Goal: Task Accomplishment & Management: Use online tool/utility

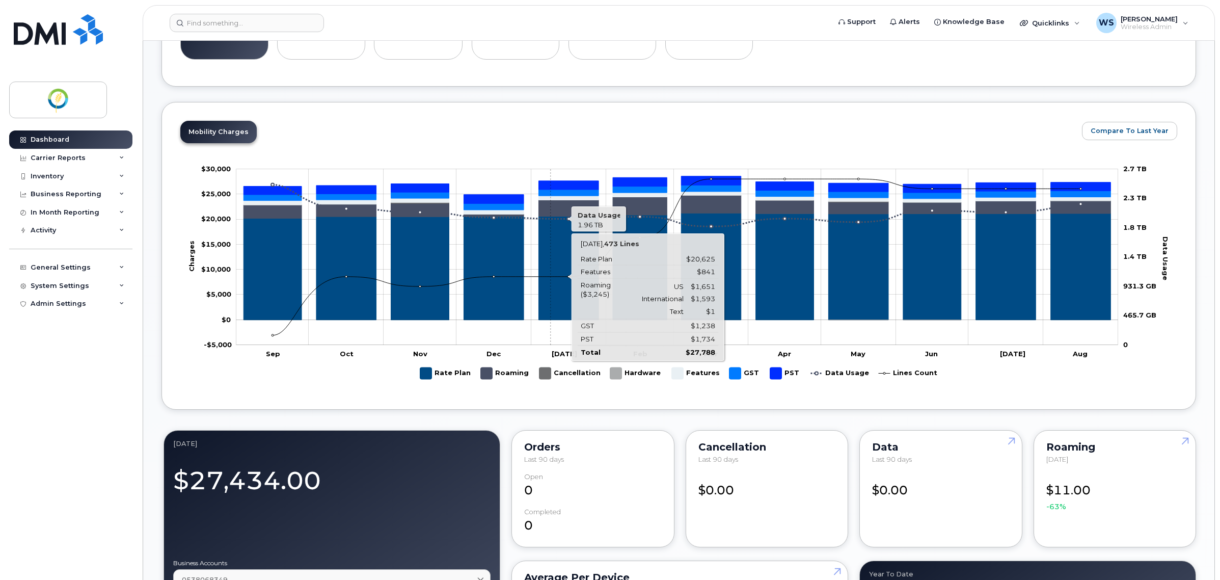
scroll to position [446, 0]
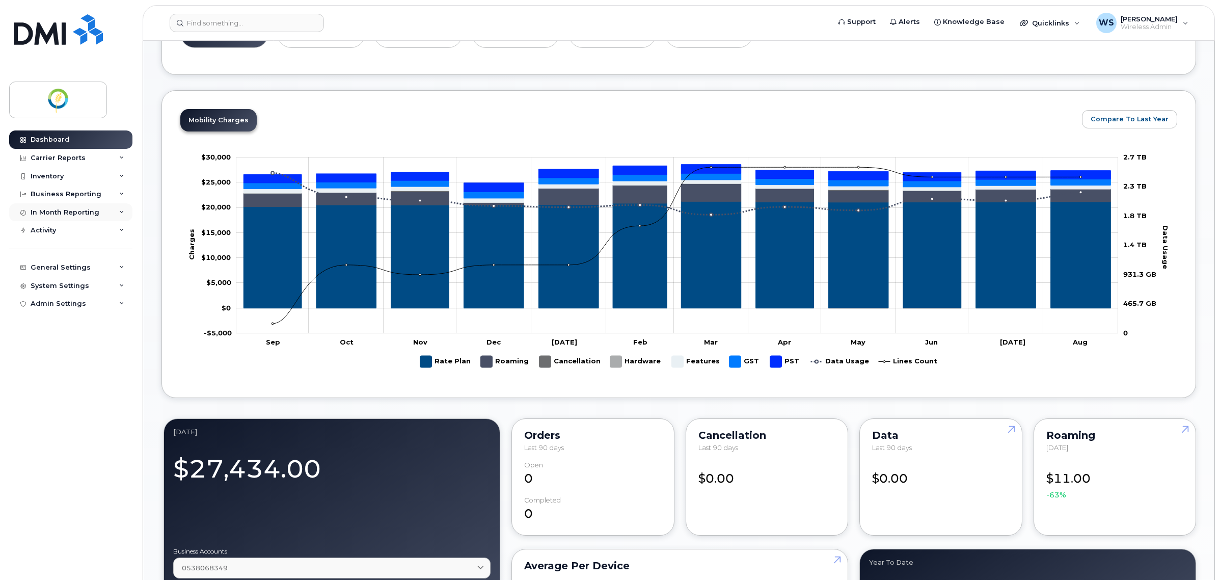
click at [68, 210] on div "In Month Reporting" at bounding box center [65, 212] width 69 height 8
click at [63, 230] on div "Data Usage" at bounding box center [55, 230] width 41 height 9
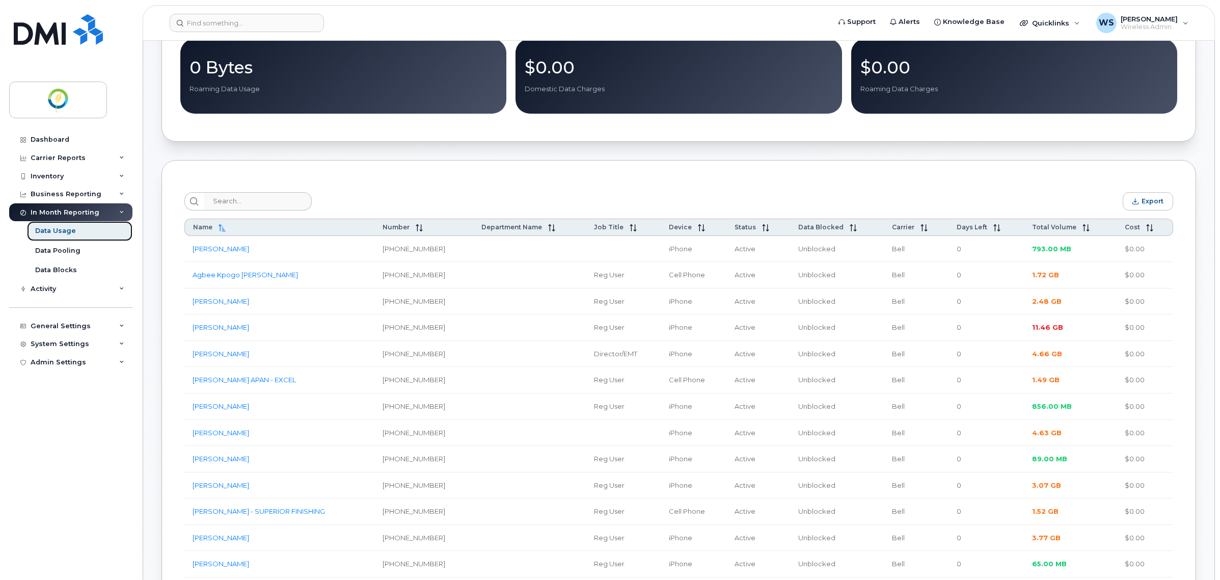
scroll to position [255, 0]
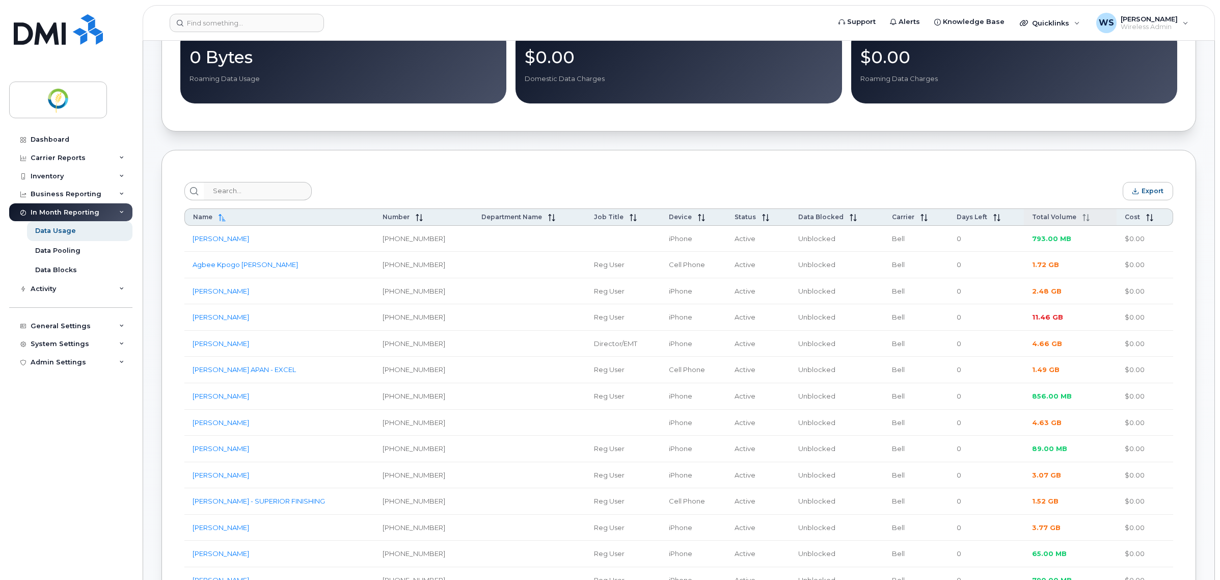
click at [1046, 221] on span "Total Volume" at bounding box center [1054, 217] width 44 height 8
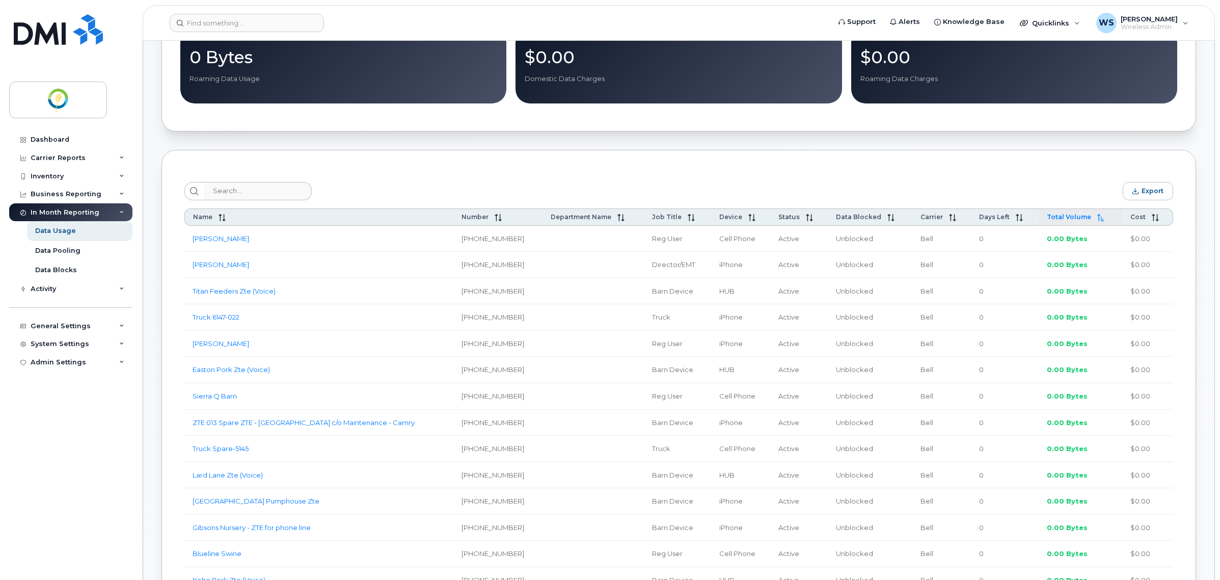
click at [1047, 221] on span "Total Volume" at bounding box center [1069, 217] width 44 height 8
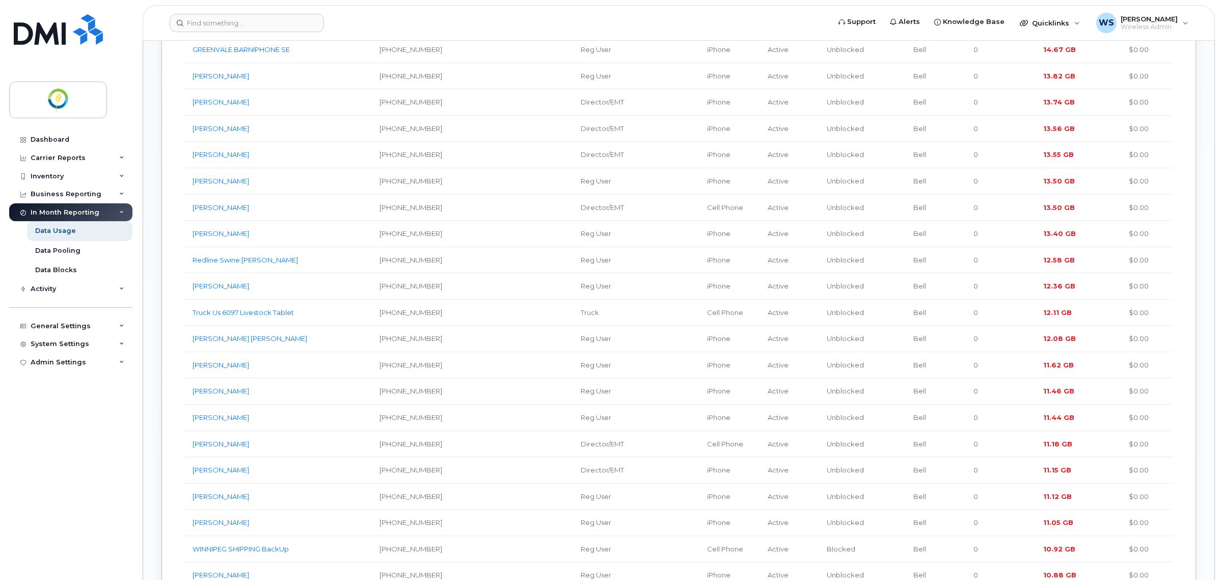
scroll to position [1464, 0]
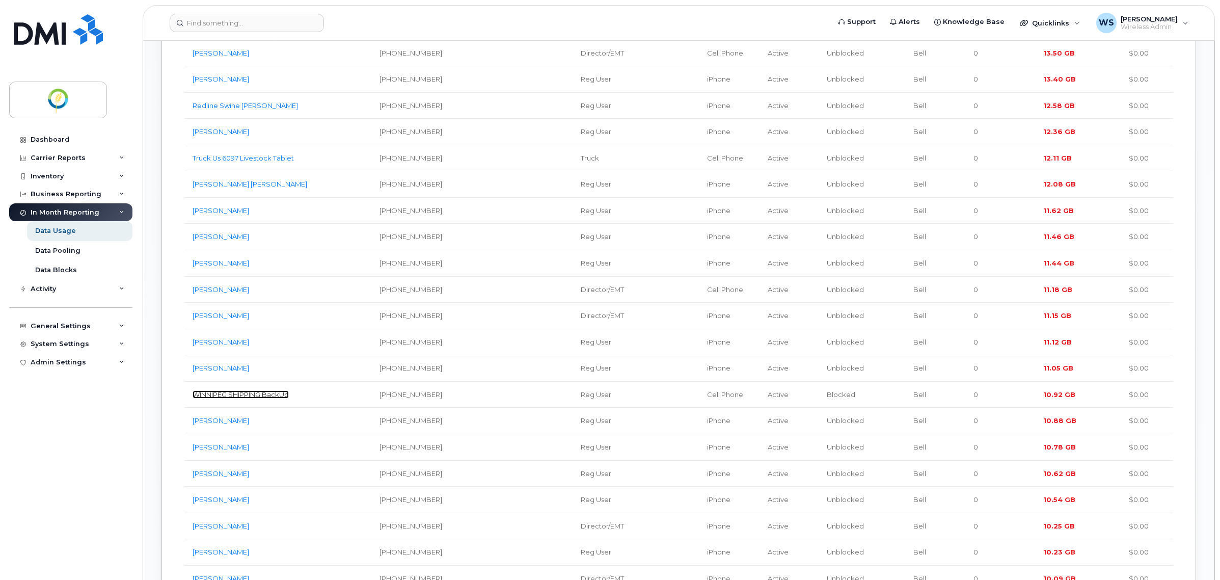
click at [229, 398] on link "WINNIPEG SHIPPING BackUp" at bounding box center [241, 394] width 96 height 8
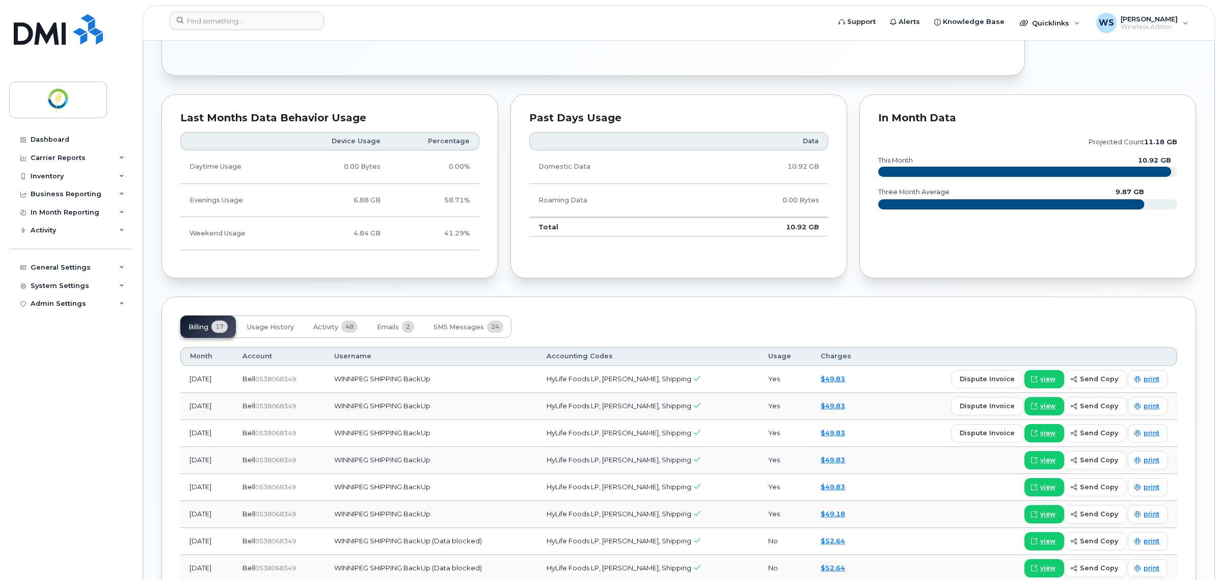
scroll to position [746, 0]
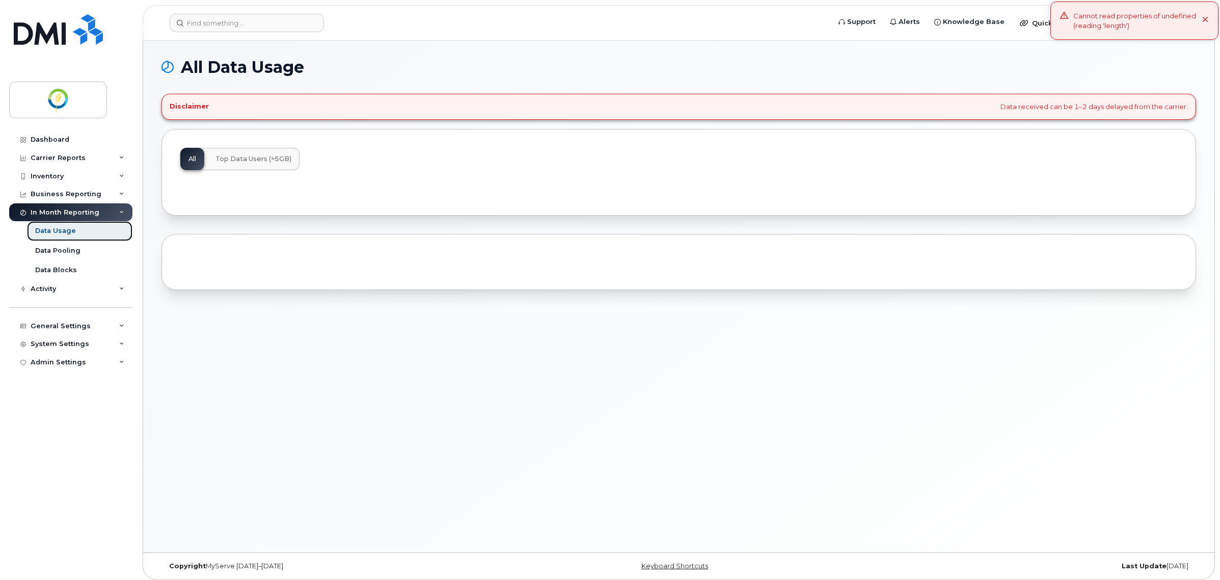
click at [54, 230] on div "Data Usage" at bounding box center [55, 230] width 41 height 9
click at [63, 235] on div "Data Usage" at bounding box center [55, 230] width 41 height 9
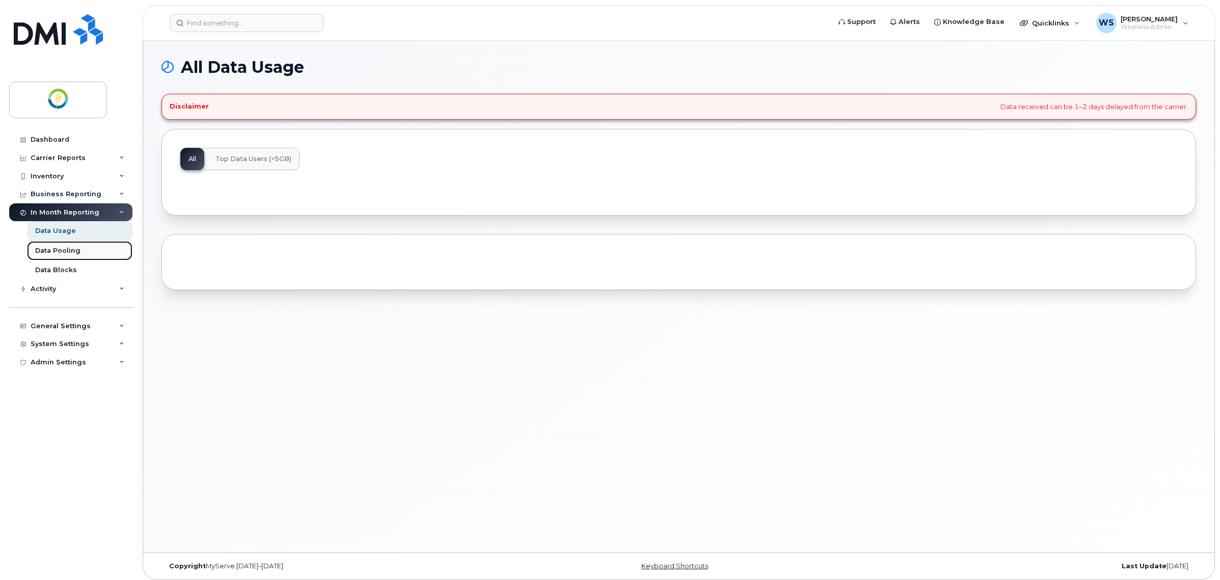
click at [65, 255] on div "Data Pooling" at bounding box center [57, 250] width 45 height 9
click at [55, 231] on div "Data Usage" at bounding box center [55, 230] width 41 height 9
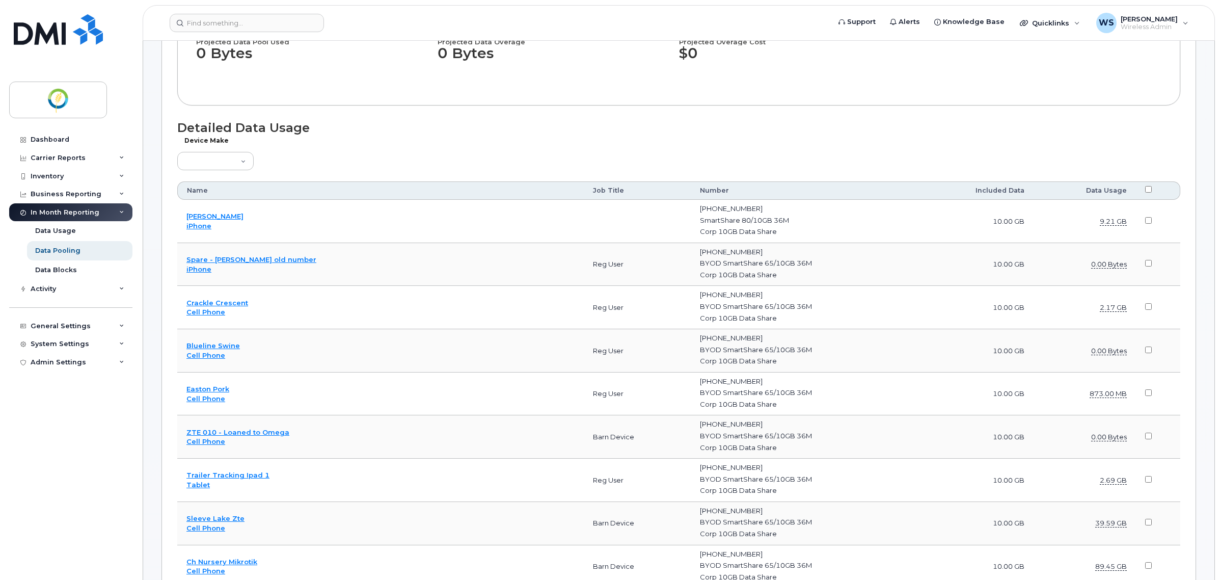
scroll to position [318, 0]
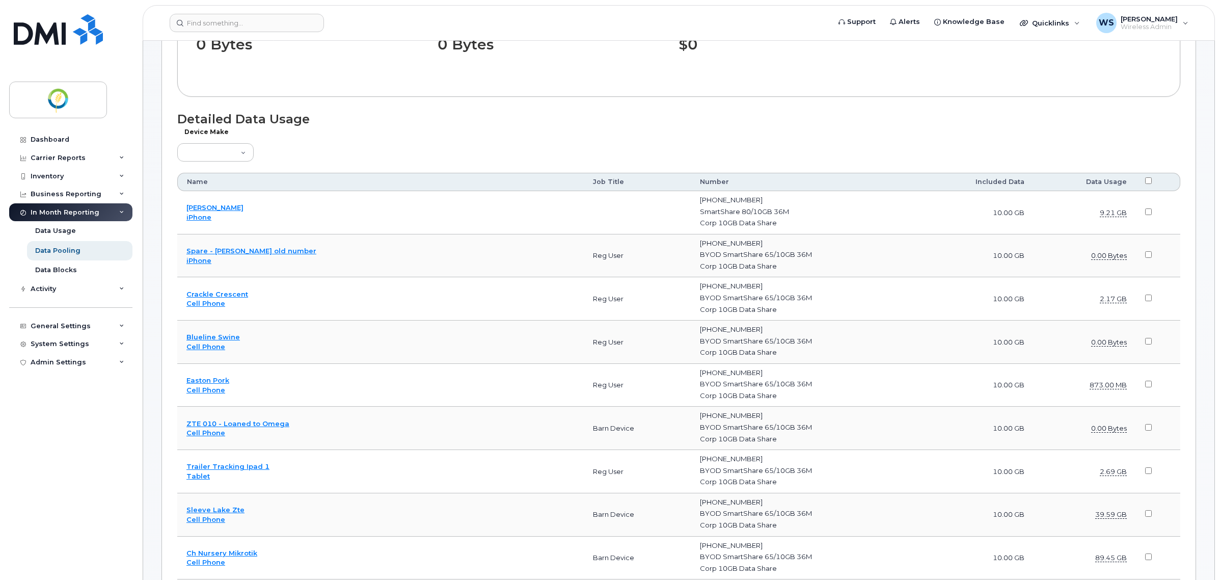
click at [986, 180] on th "Included Data" at bounding box center [975, 182] width 117 height 18
click at [1095, 179] on th "Data Usage" at bounding box center [1084, 182] width 102 height 18
click at [51, 231] on div "Data Usage" at bounding box center [55, 230] width 41 height 9
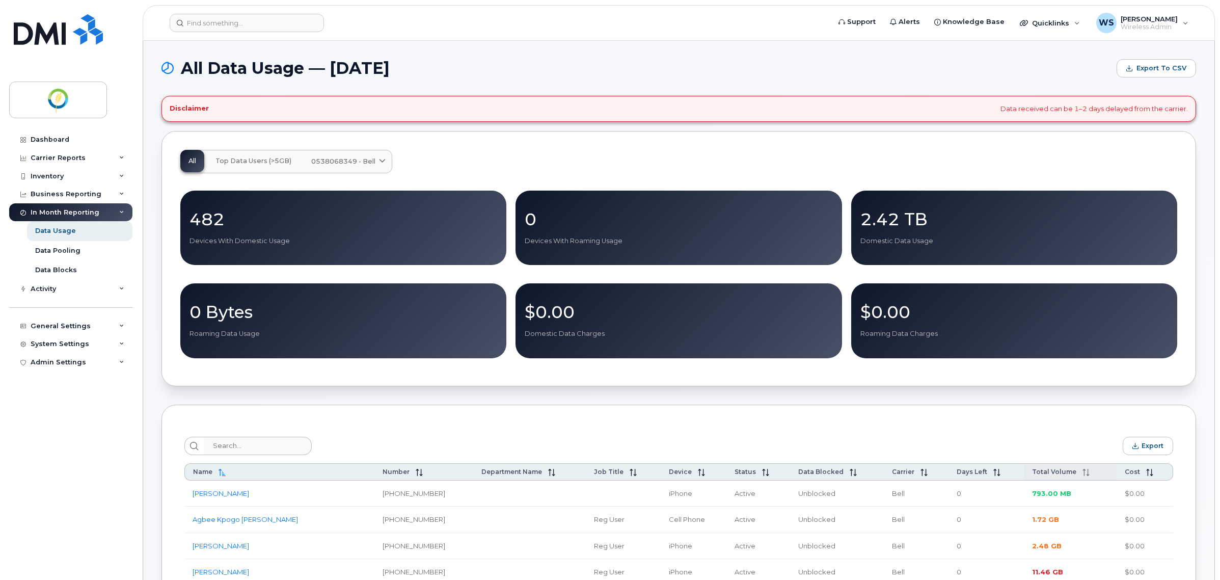
click at [1050, 474] on span "Total Volume" at bounding box center [1054, 472] width 44 height 8
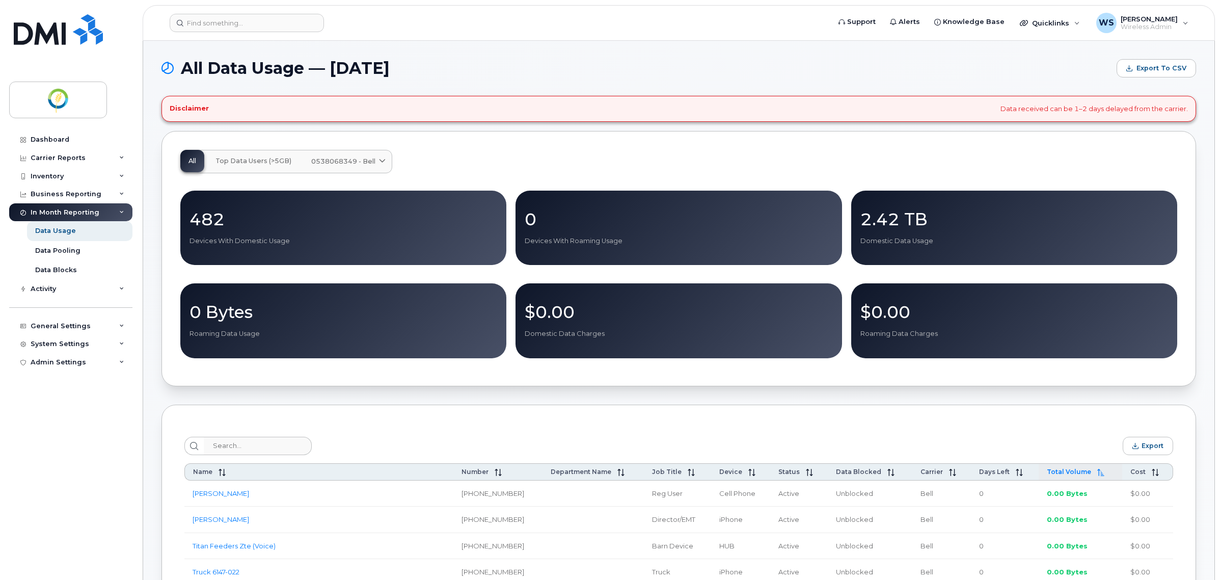
click at [1050, 474] on span "Total Volume" at bounding box center [1069, 472] width 44 height 8
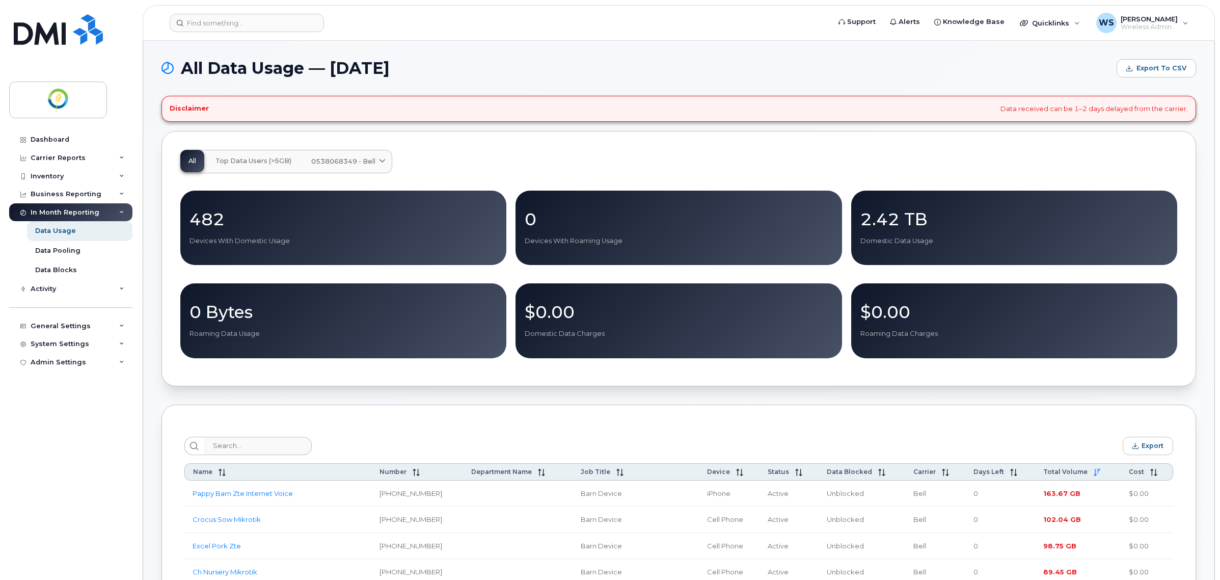
scroll to position [318, 0]
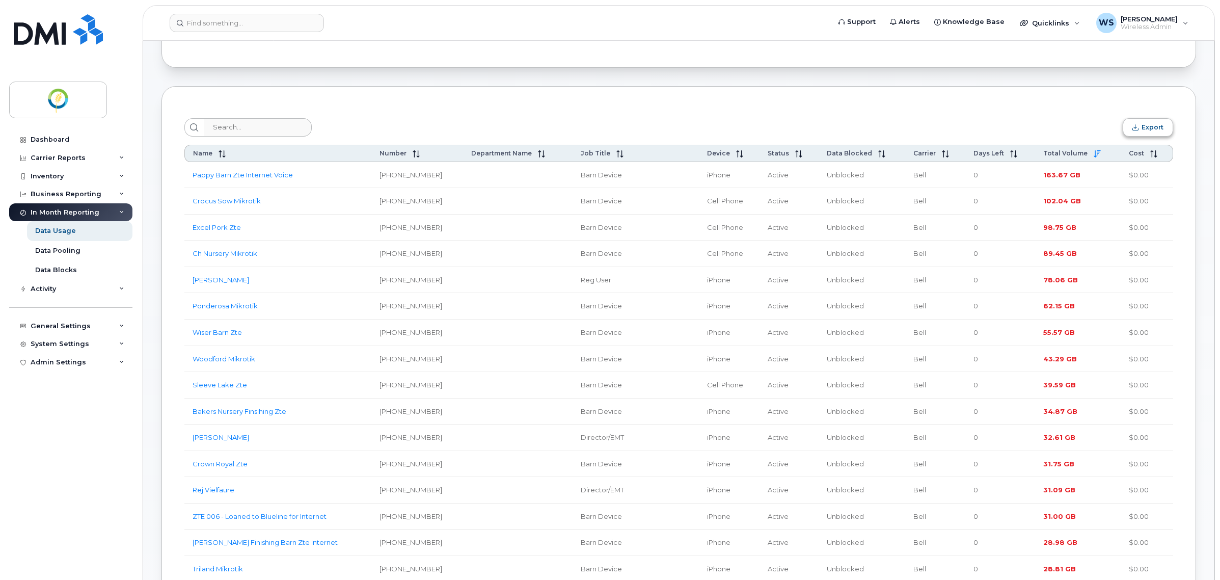
click at [1157, 126] on button "Export" at bounding box center [1147, 127] width 50 height 18
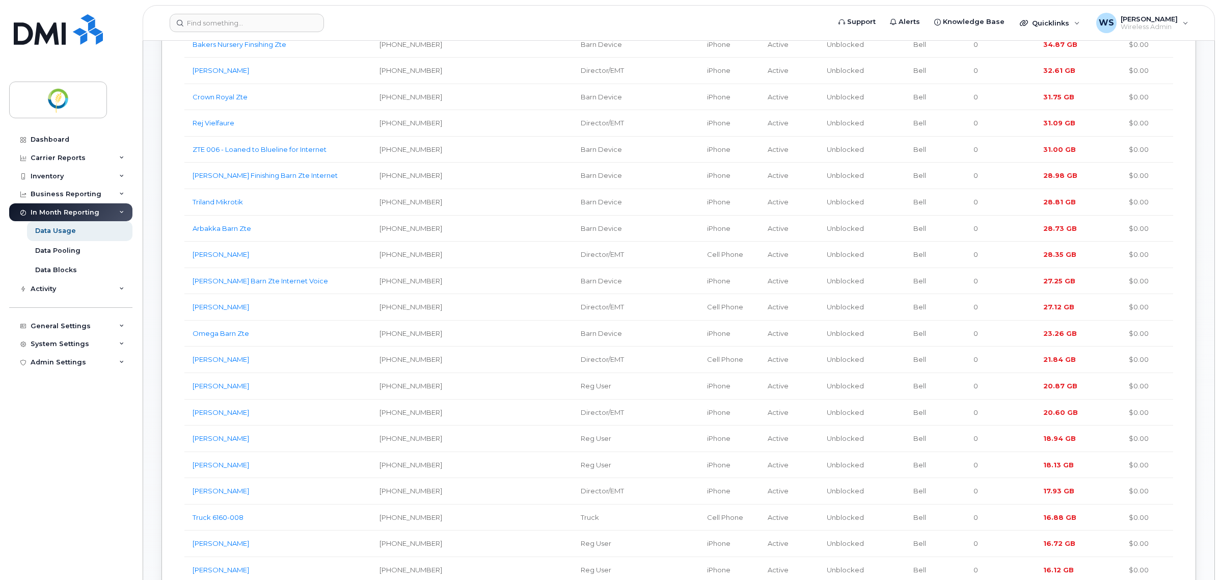
scroll to position [446, 0]
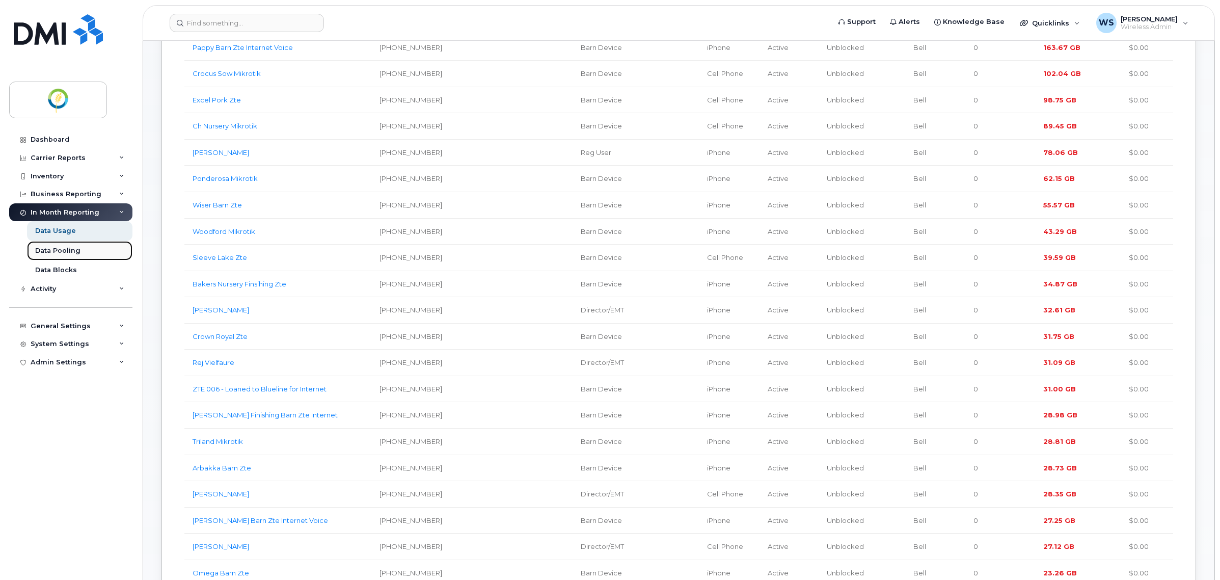
click at [69, 253] on div "Data Pooling" at bounding box center [57, 250] width 45 height 9
click at [59, 252] on div "Data Pooling" at bounding box center [57, 250] width 45 height 9
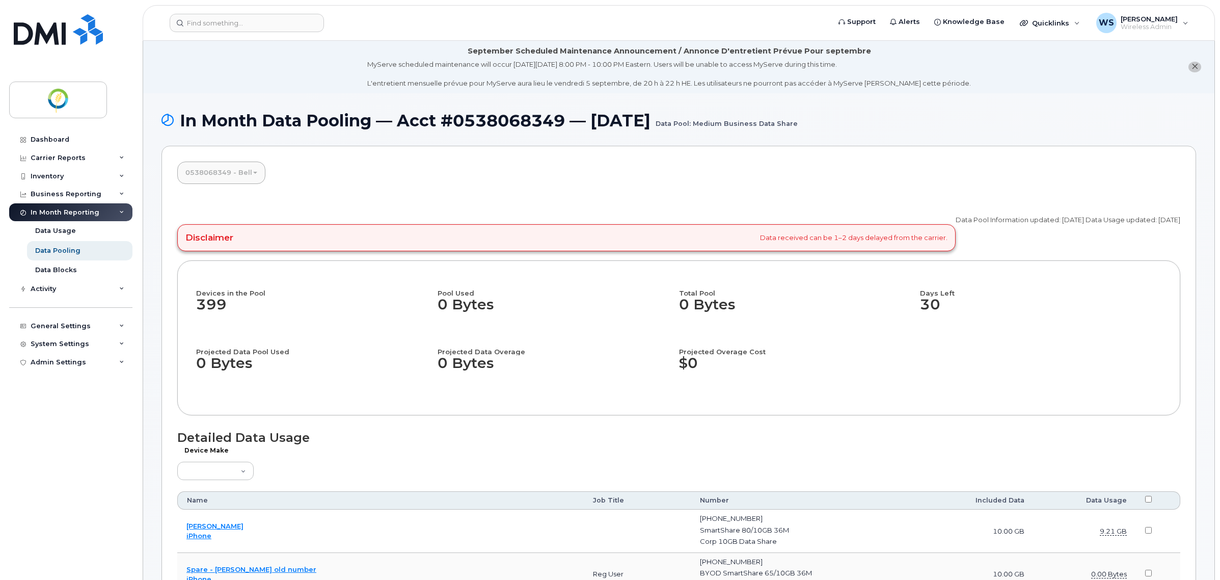
click at [227, 166] on link "0538068349 - Bell" at bounding box center [221, 172] width 88 height 22
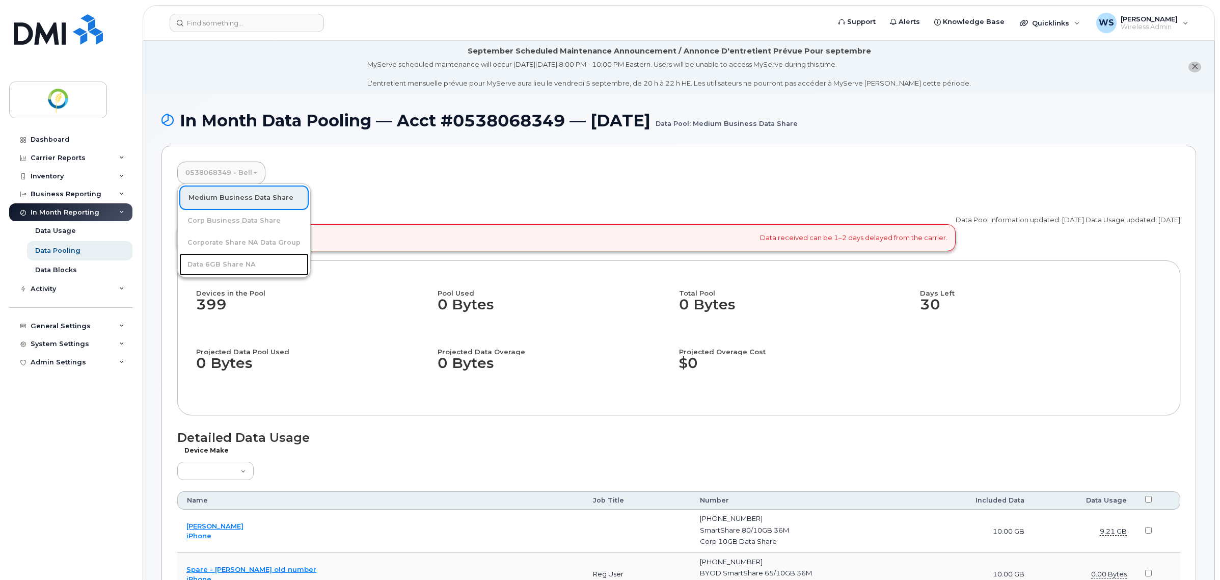
click at [227, 265] on link "Data 6GB Share NA" at bounding box center [243, 264] width 129 height 22
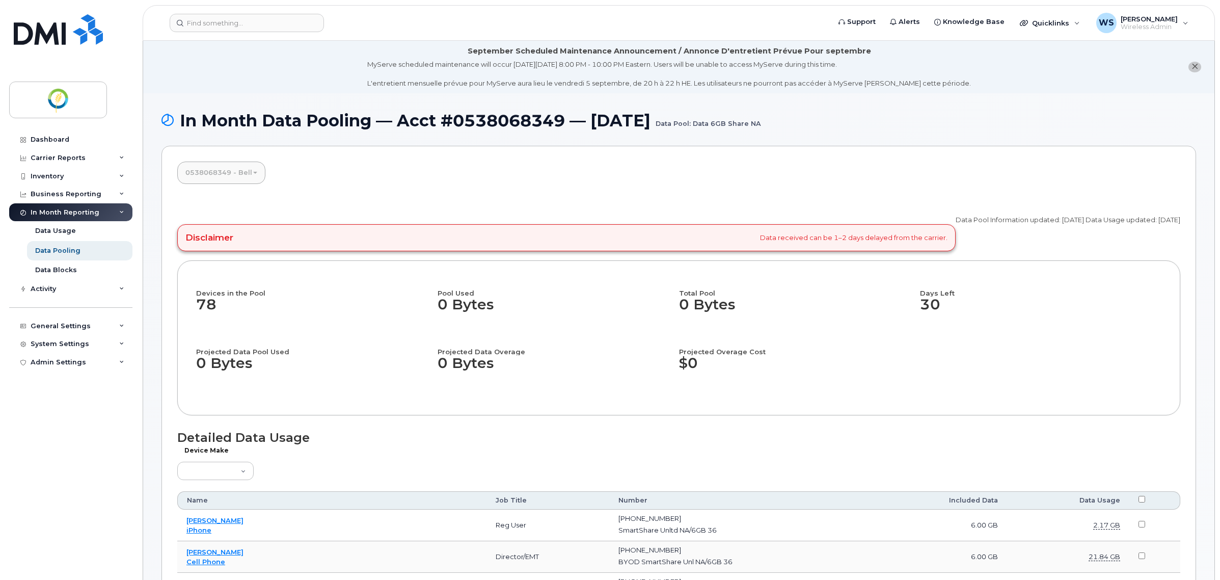
click at [239, 171] on link "0538068349 - Bell" at bounding box center [221, 172] width 88 height 22
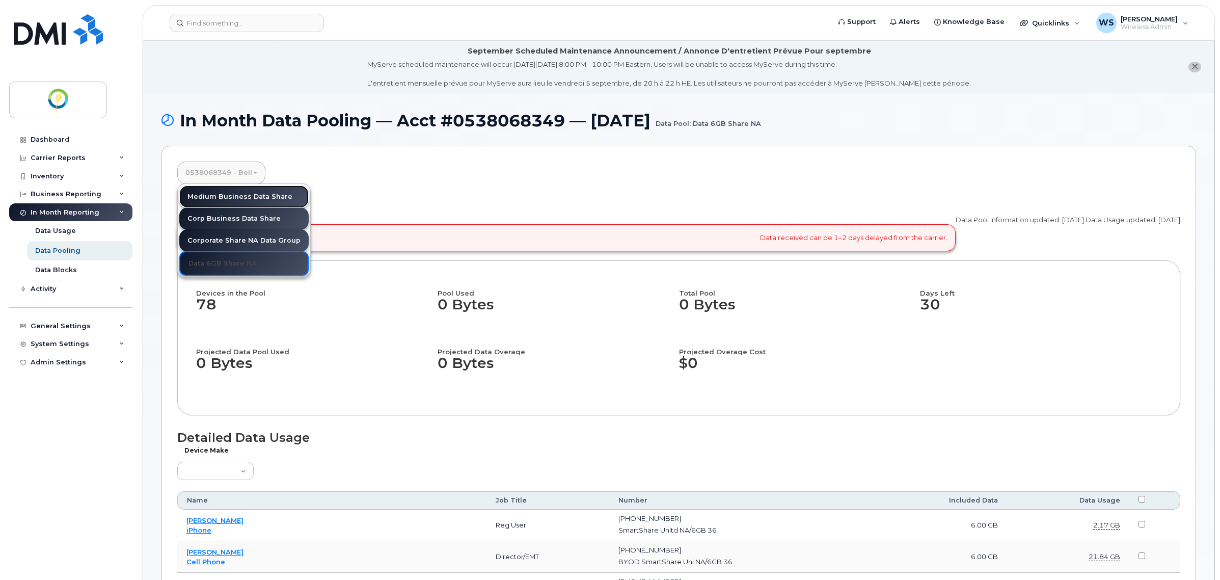
click at [226, 198] on link "Medium Business Data Share" at bounding box center [243, 196] width 129 height 22
